Goal: Task Accomplishment & Management: Use online tool/utility

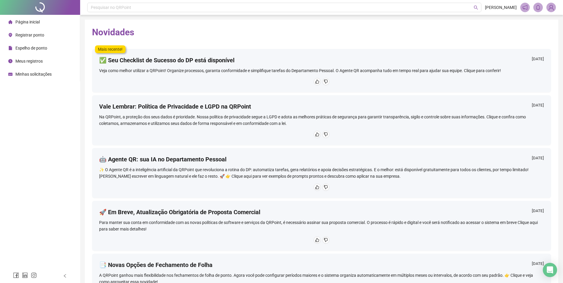
click at [24, 37] on span "Registrar ponto" at bounding box center [29, 35] width 29 height 5
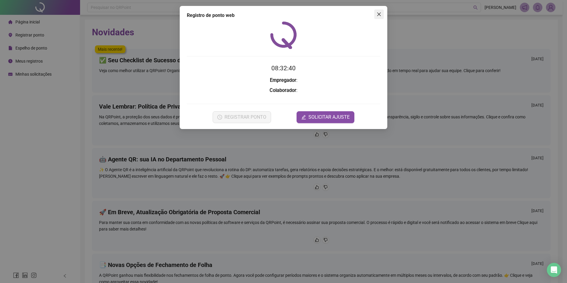
click at [381, 16] on icon "close" at bounding box center [379, 14] width 4 height 4
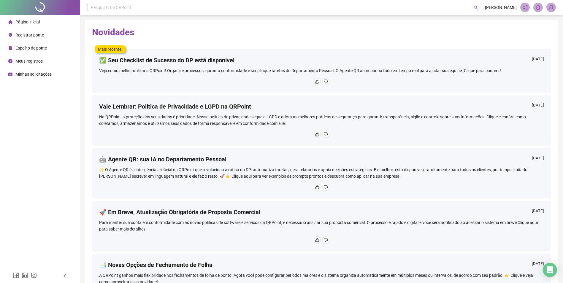
click at [28, 34] on span "Registrar ponto" at bounding box center [29, 35] width 29 height 5
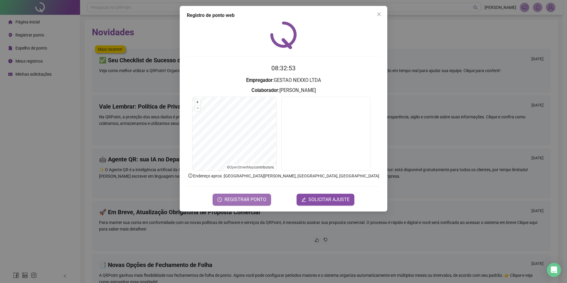
click at [235, 197] on span "REGISTRAR PONTO" at bounding box center [246, 199] width 42 height 7
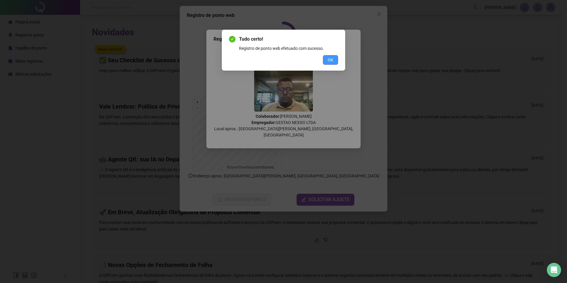
click at [337, 61] on button "OK" at bounding box center [330, 59] width 15 height 9
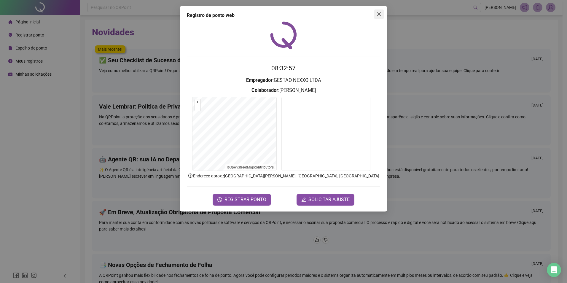
click at [376, 15] on span "Close" at bounding box center [378, 14] width 9 height 5
